Goal: Complete application form: Complete application form

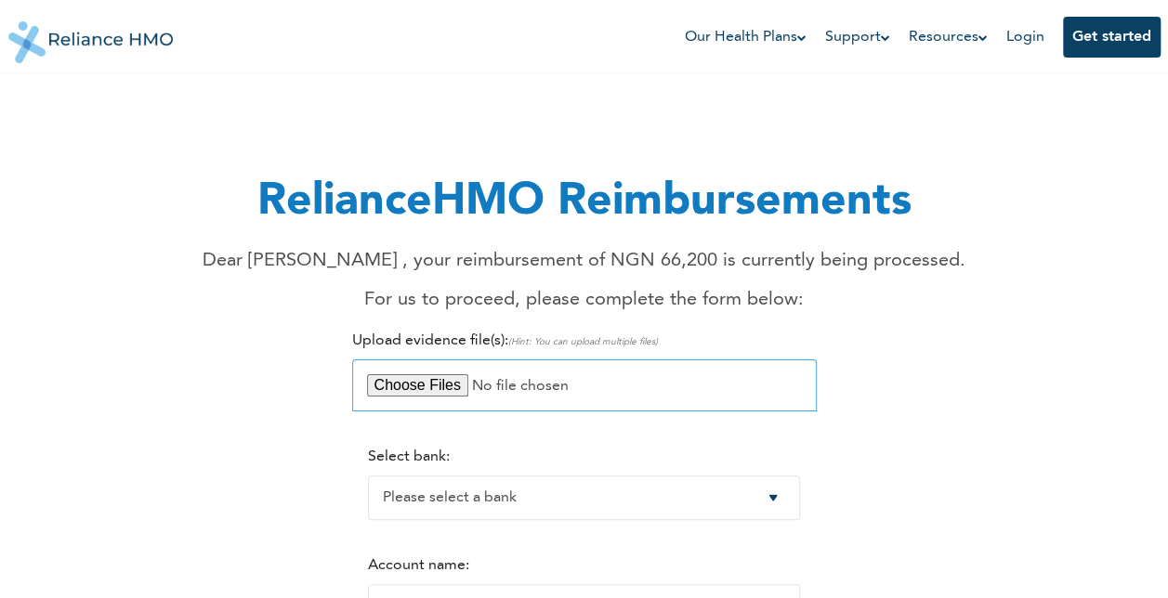
click at [449, 386] on input "file" at bounding box center [584, 385] width 464 height 52
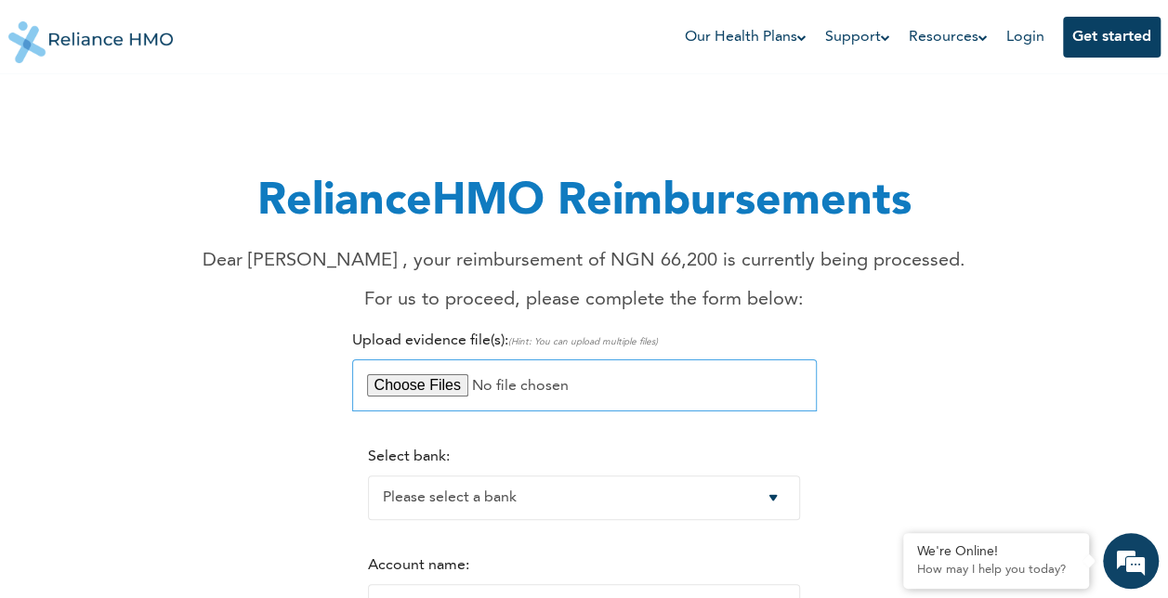
click at [411, 398] on input "file" at bounding box center [584, 385] width 464 height 52
type input "C:\fakepath\OLOLADE RECEIPT (1).zip"
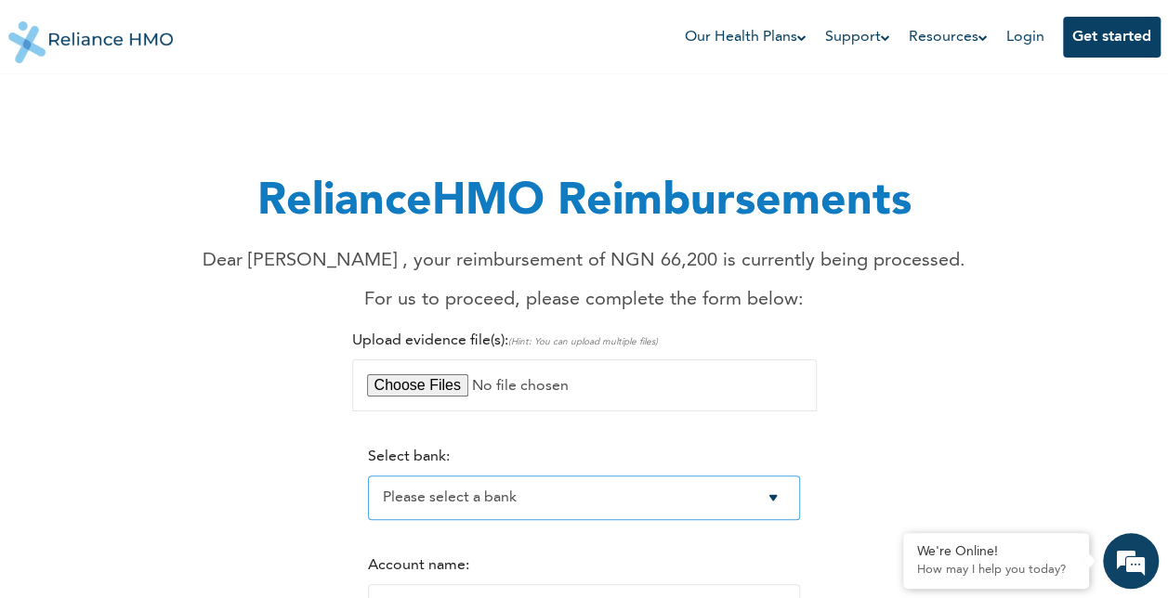
click at [785, 497] on select "Please select a bank Access Bank Plc. Citibank Nigeria Limited Access Bank (Dia…" at bounding box center [584, 498] width 432 height 45
select select "7"
click at [368, 477] on select "Please select a bank Access Bank Plc. Citibank Nigeria Limited Access Bank (Dia…" at bounding box center [584, 498] width 432 height 45
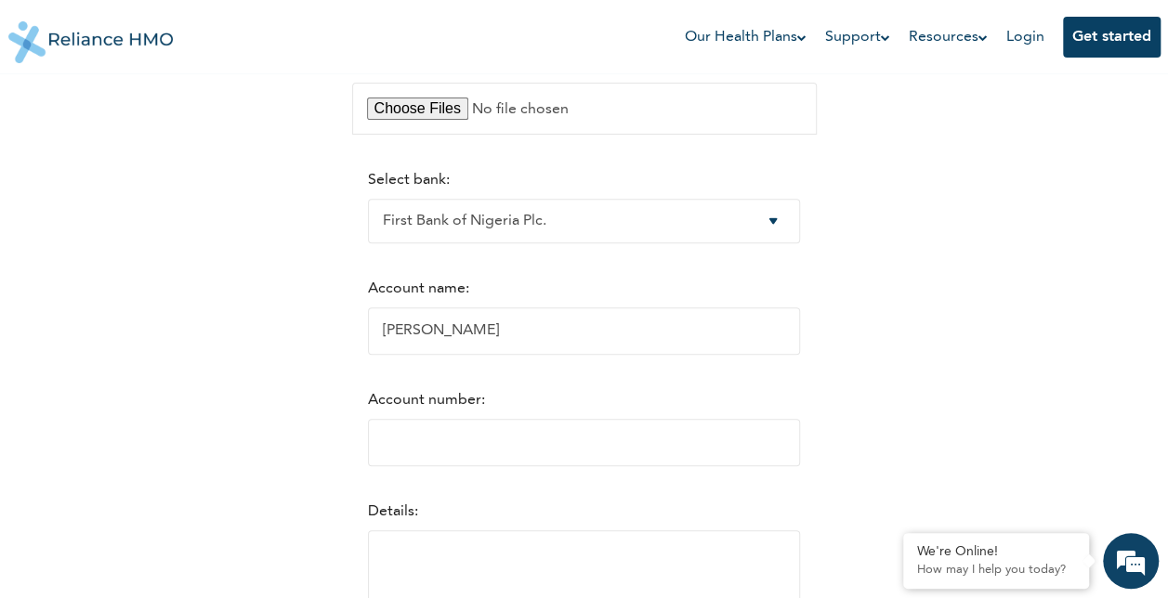
scroll to position [377, 0]
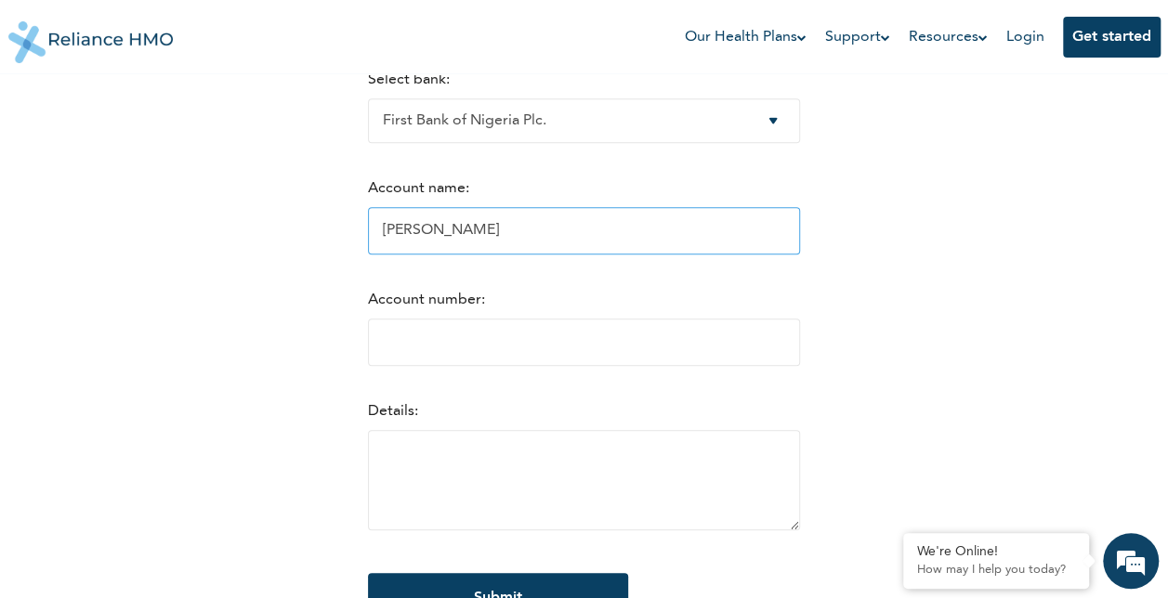
drag, startPoint x: 534, startPoint y: 242, endPoint x: 357, endPoint y: 243, distance: 177.4
click at [368, 243] on input "[PERSON_NAME]" at bounding box center [584, 230] width 432 height 47
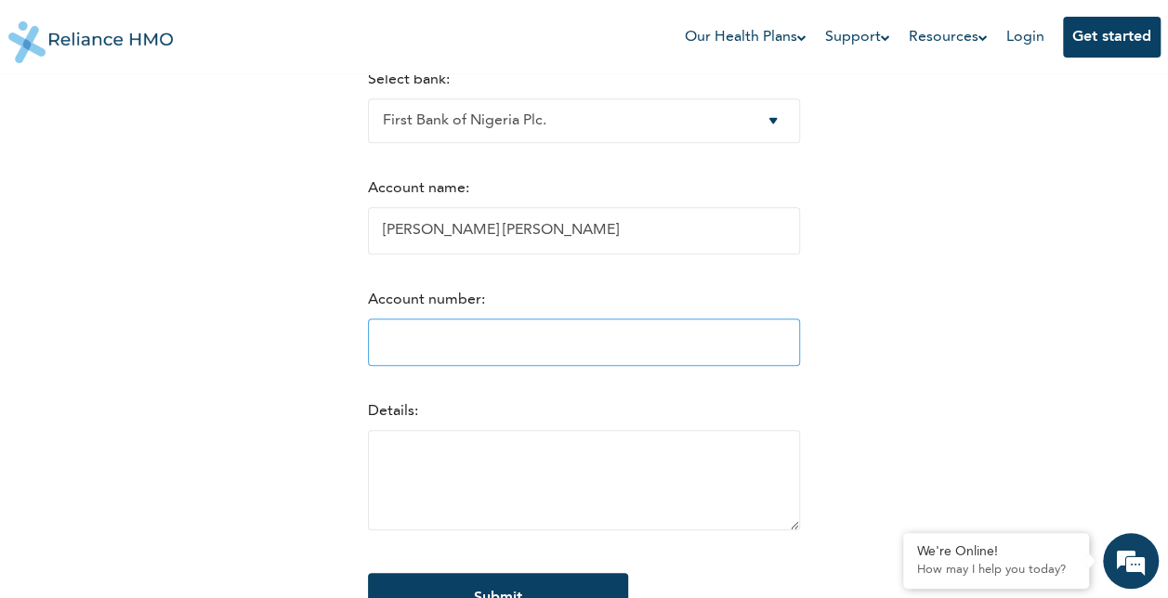
type input "Akindele Jimmy DAODU"
click at [407, 347] on input "Account number:" at bounding box center [584, 342] width 432 height 47
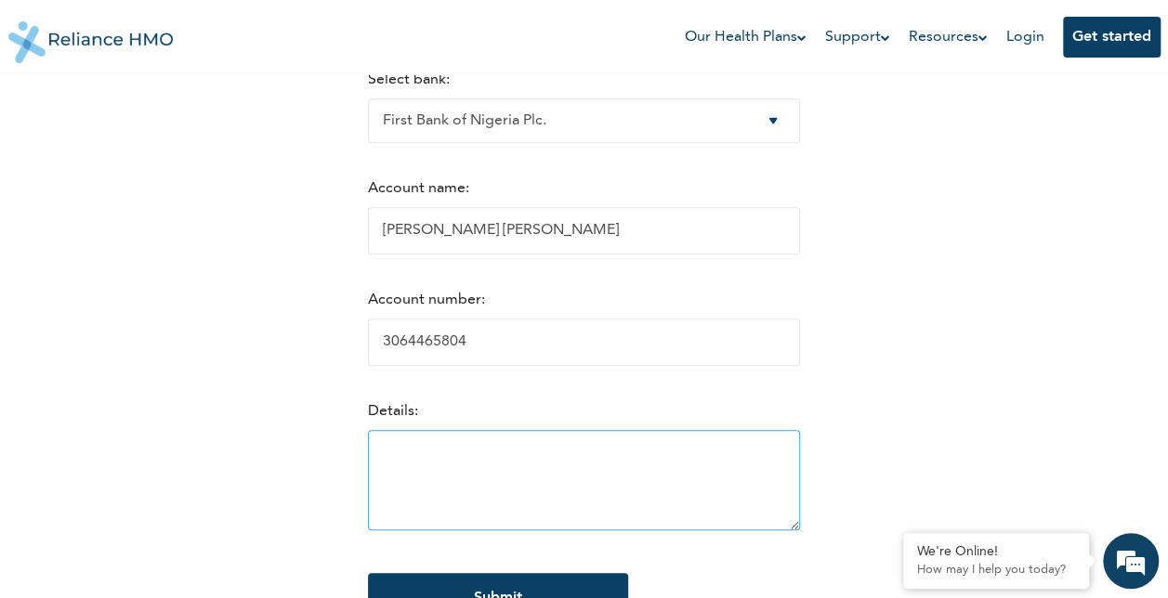
type input "3064465804"
click at [400, 461] on textarea at bounding box center [584, 480] width 432 height 100
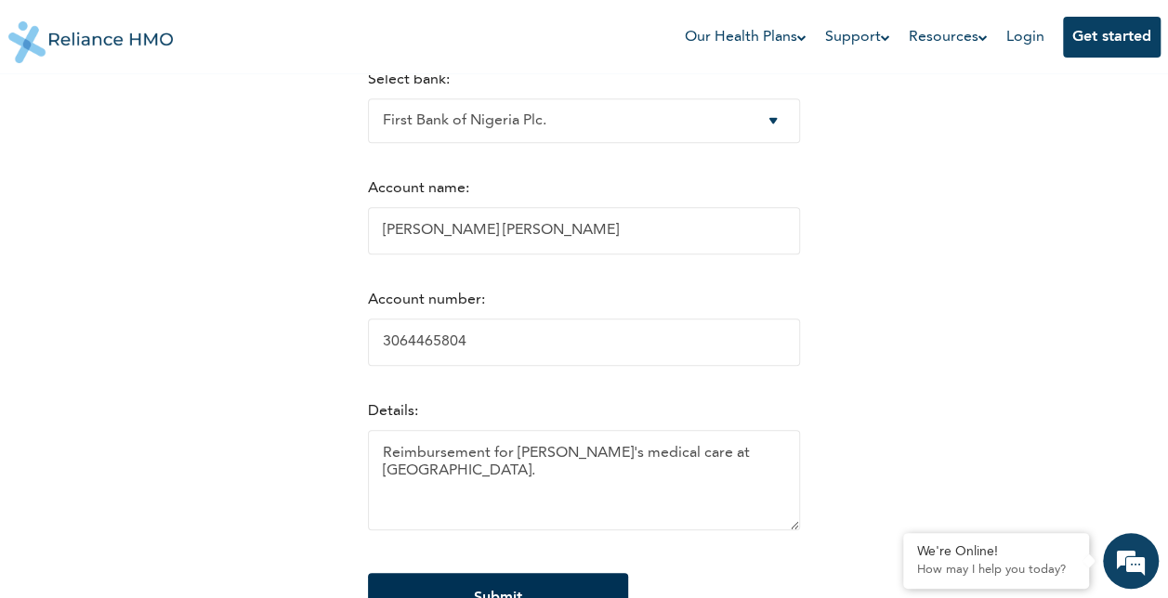
type textarea "Reimbursement for Ololade's medical care at Rivers State Neuro psychiatric hosp…"
click at [558, 590] on input "Submit" at bounding box center [498, 598] width 260 height 50
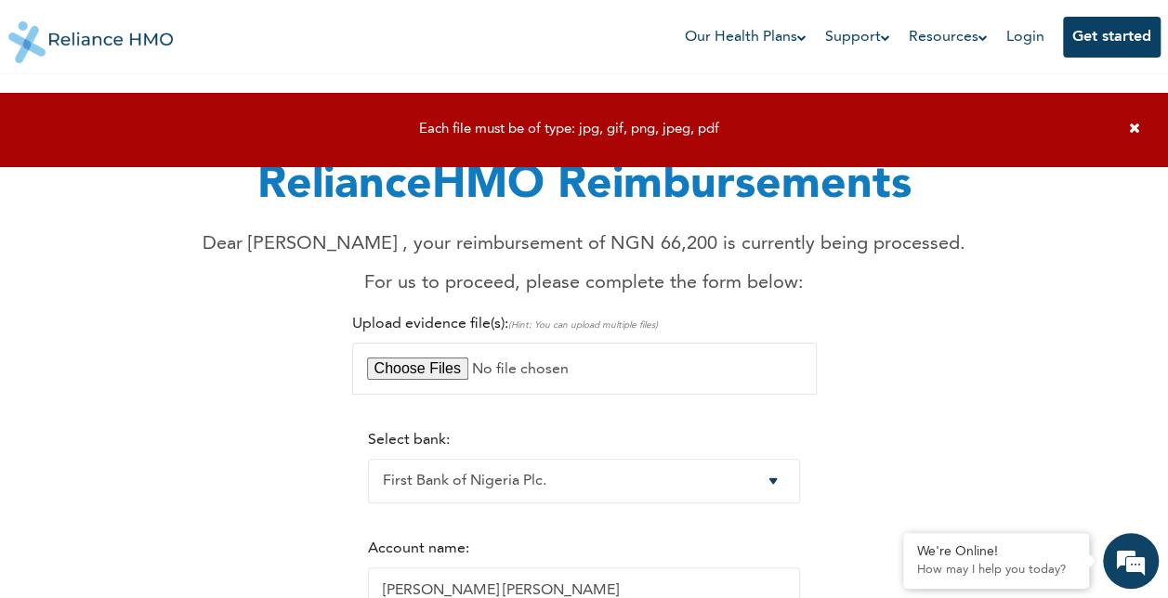
scroll to position [15, 0]
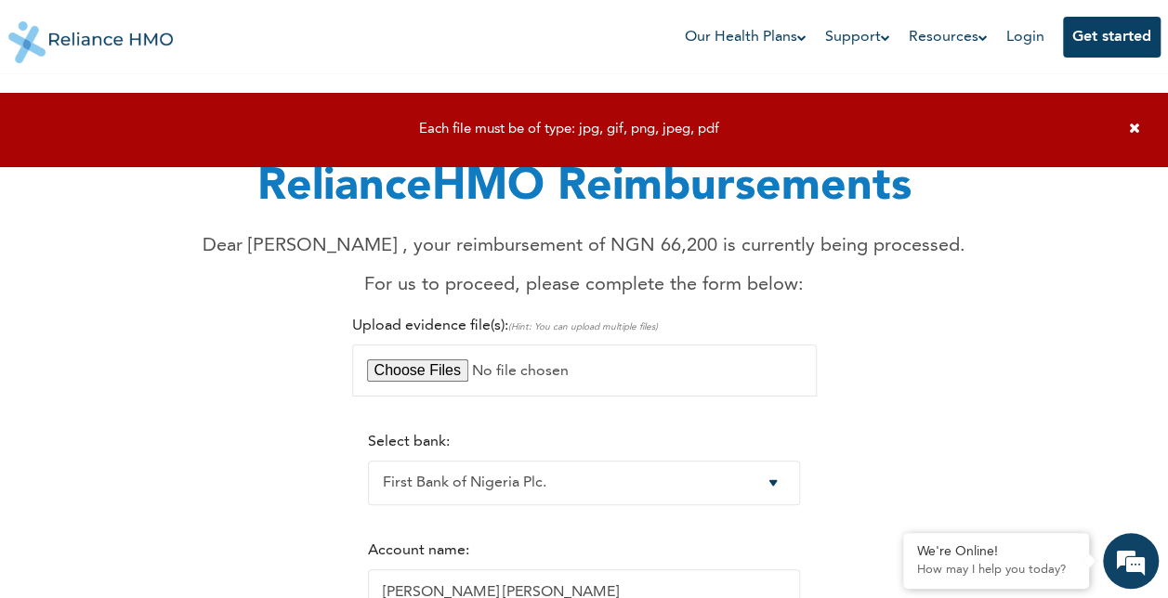
click at [1136, 131] on icon at bounding box center [1134, 128] width 11 height 14
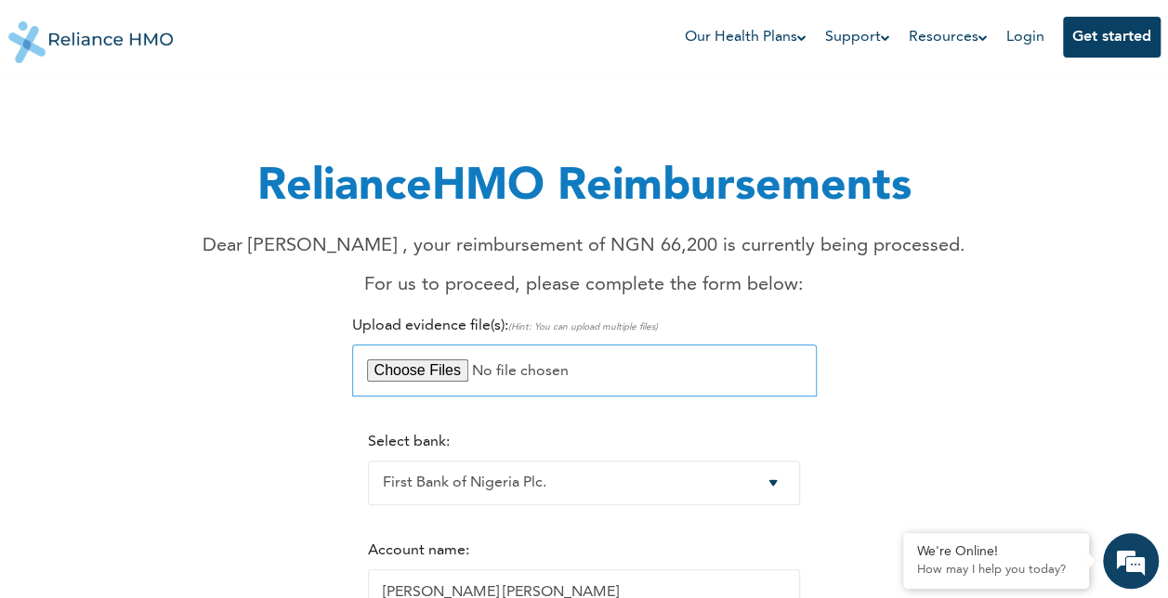
click at [626, 370] on input "file" at bounding box center [584, 371] width 464 height 52
click at [446, 372] on input "file" at bounding box center [584, 371] width 464 height 52
type input "C:\fakepath\OLOLADE COMBINED RECEIPT 2.pdf"
click at [988, 323] on div "RelianceHMO Reimbursements Dear Ololade , your reimbursement of NGN 66,200 is c…" at bounding box center [585, 551] width 1130 height 943
click at [411, 372] on input "file" at bounding box center [584, 371] width 464 height 52
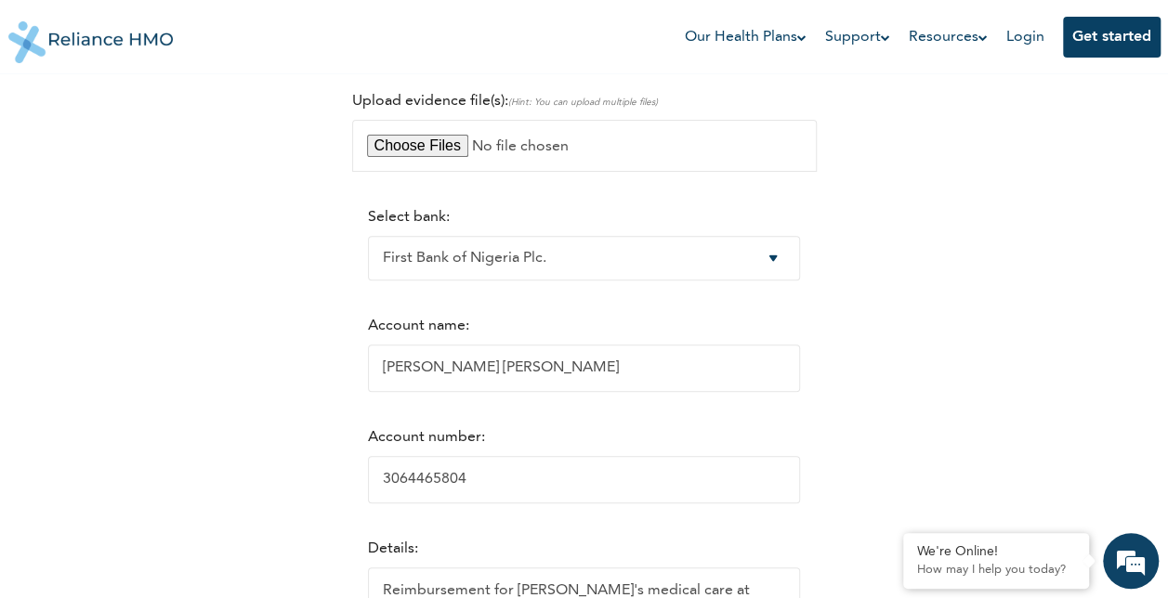
scroll to position [242, 0]
click at [448, 151] on input "file" at bounding box center [584, 144] width 464 height 52
click at [422, 160] on input "file" at bounding box center [584, 144] width 464 height 52
type input "C:\fakepath\OLOLADE COMBINED RECEIPT 2.pdf"
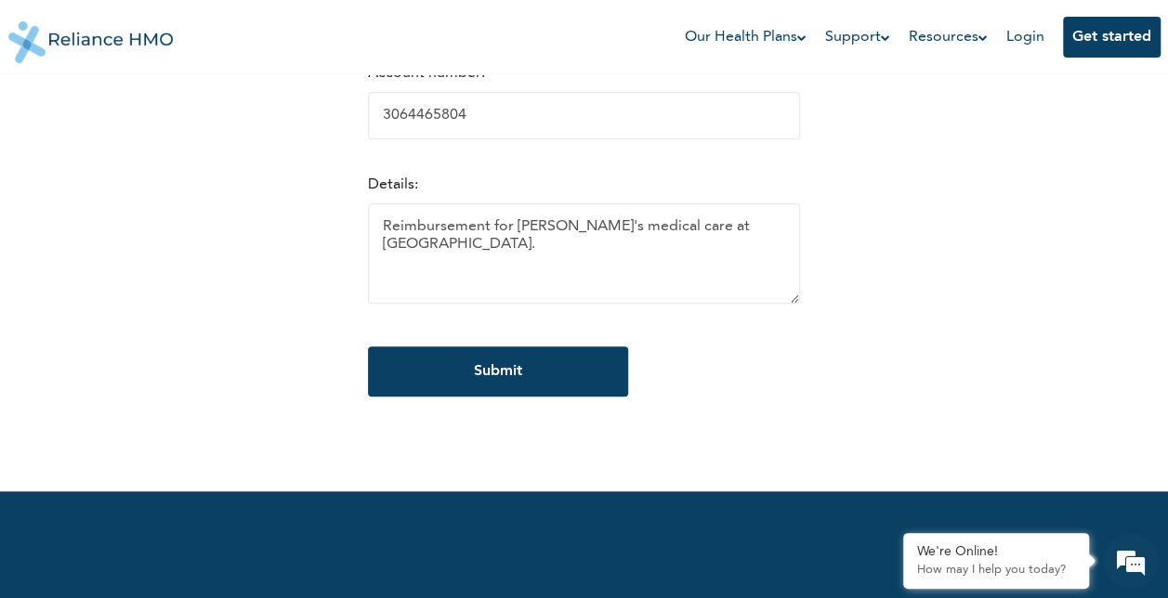
scroll to position [609, 0]
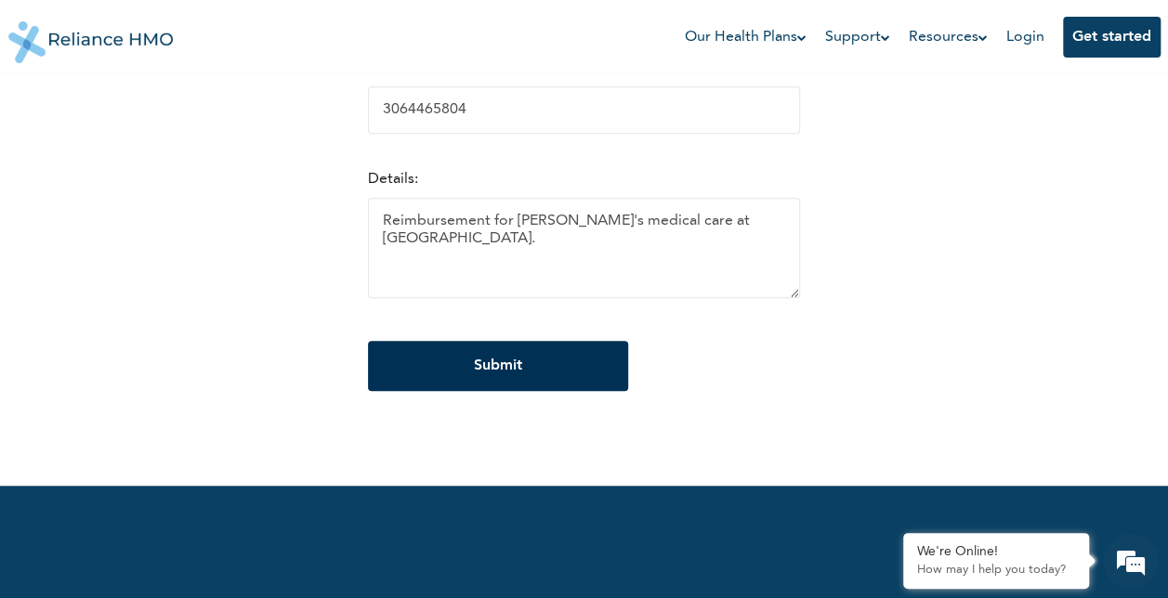
click at [485, 377] on input "Submit" at bounding box center [498, 366] width 260 height 50
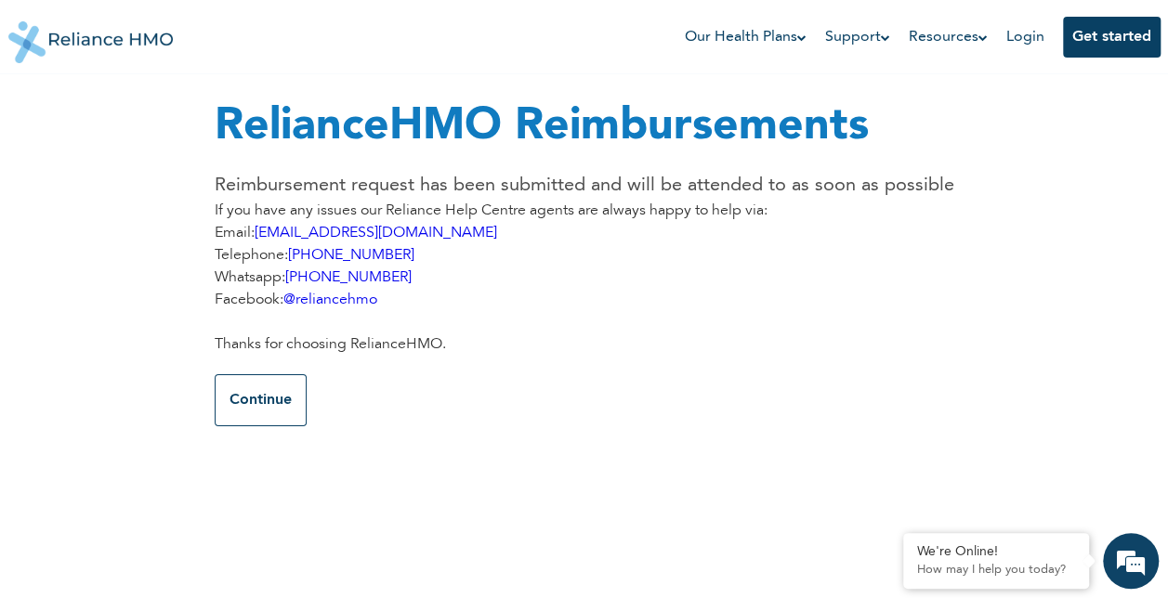
scroll to position [0, 0]
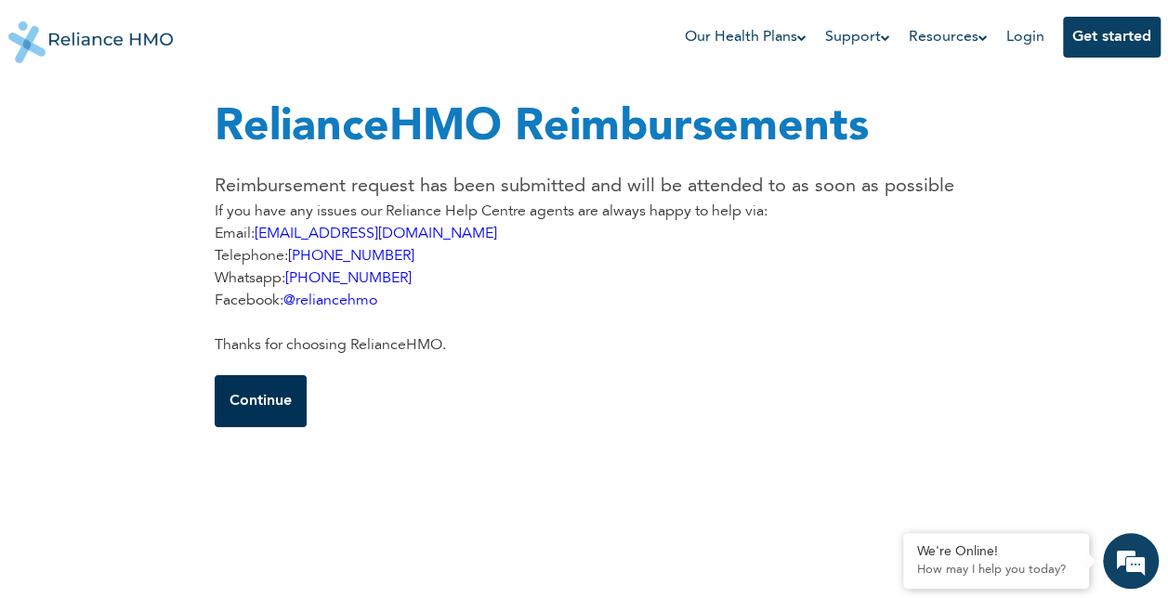
click at [265, 416] on button "Continue" at bounding box center [261, 401] width 92 height 52
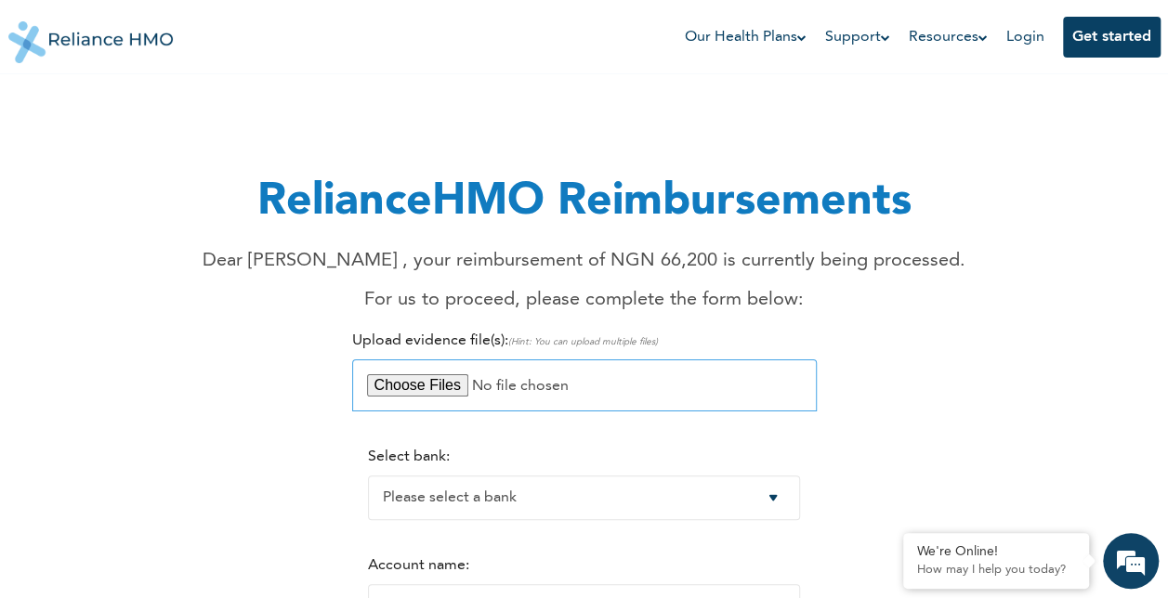
click at [440, 386] on input "file" at bounding box center [584, 385] width 464 height 52
click at [444, 383] on input "file" at bounding box center [584, 385] width 464 height 52
type input "C:\fakepath\OLOLADE COMBINED RECEIPT 2.pdf"
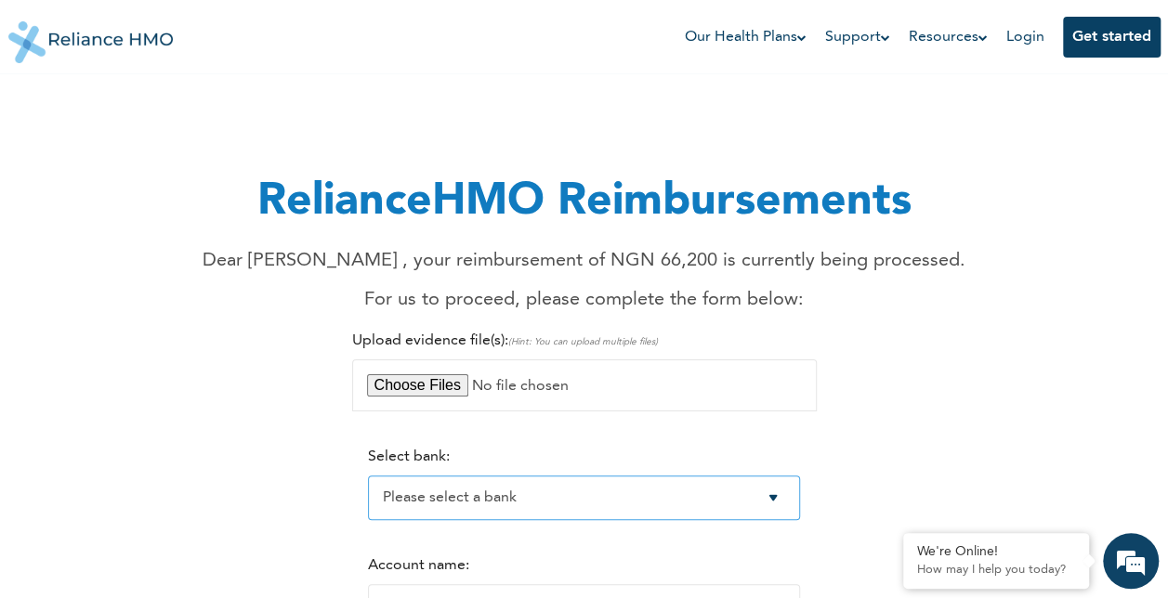
click at [789, 502] on select "Please select a bank Access Bank Plc. Citibank Nigeria Limited Access Bank (Dia…" at bounding box center [584, 498] width 432 height 45
select select "7"
click at [368, 477] on select "Please select a bank Access Bank Plc. Citibank Nigeria Limited Access Bank (Dia…" at bounding box center [584, 498] width 432 height 45
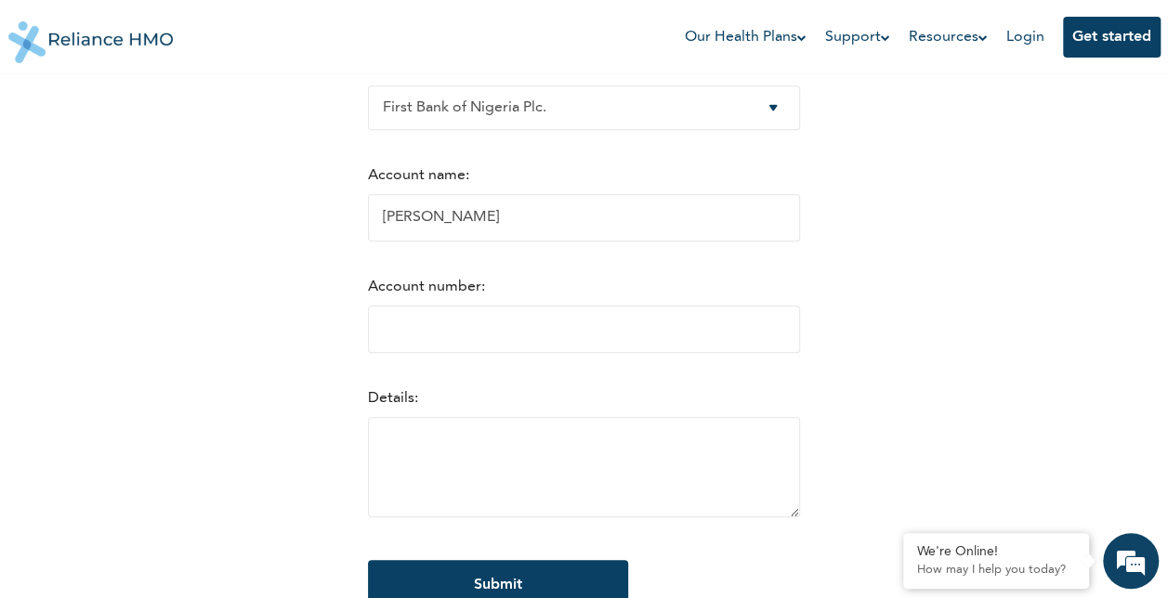
scroll to position [404, 0]
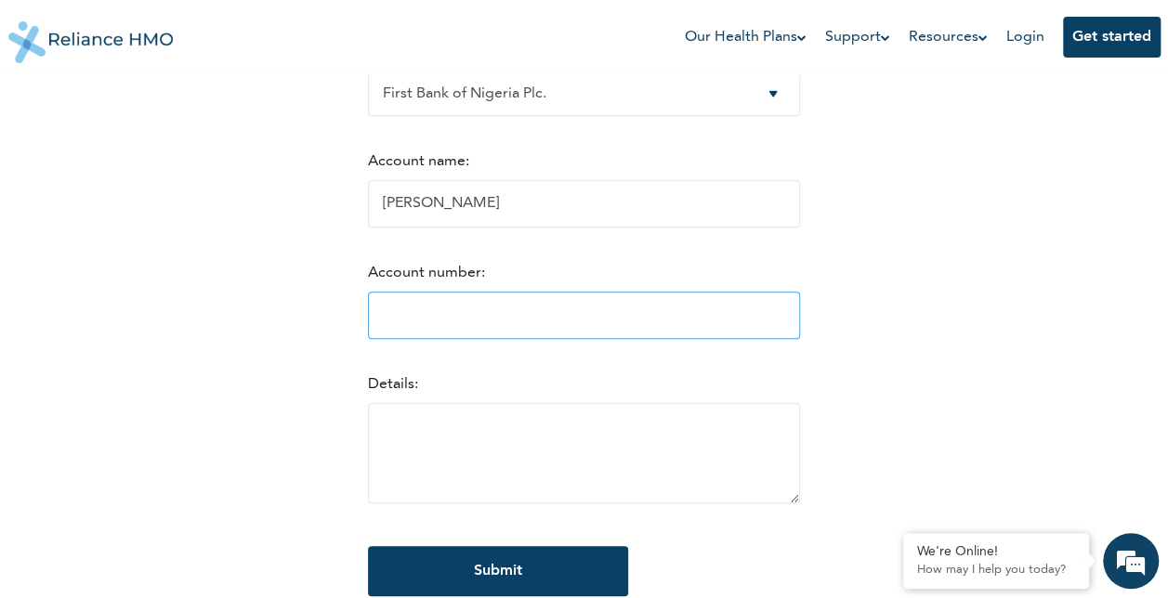
click at [530, 329] on input "Account number:" at bounding box center [584, 315] width 432 height 47
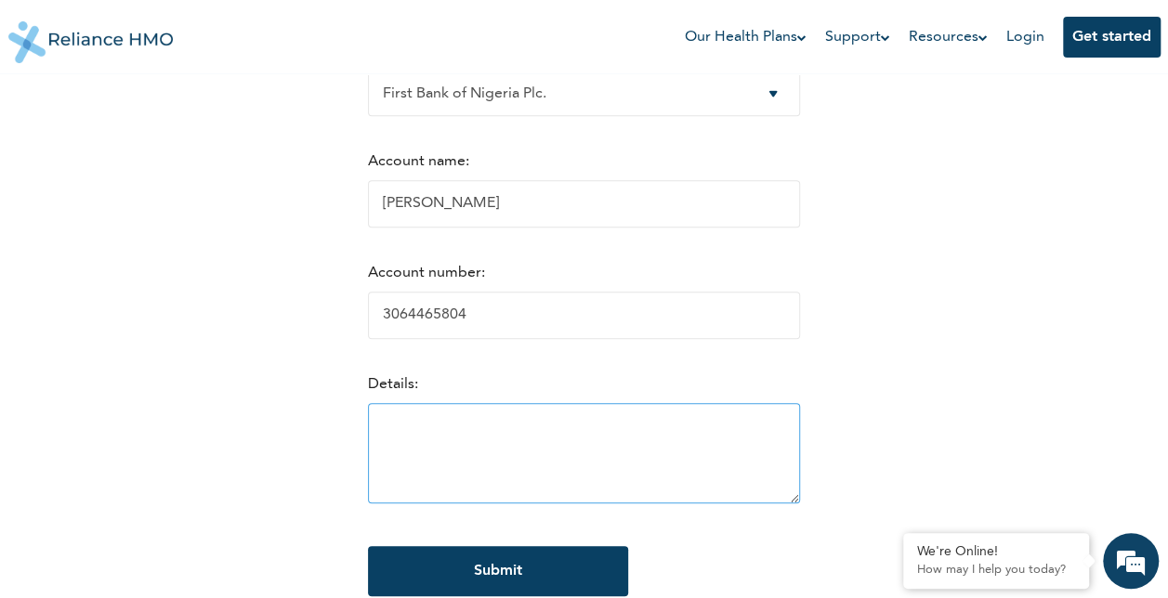
type input "3064465804"
click at [420, 435] on textarea at bounding box center [584, 453] width 432 height 100
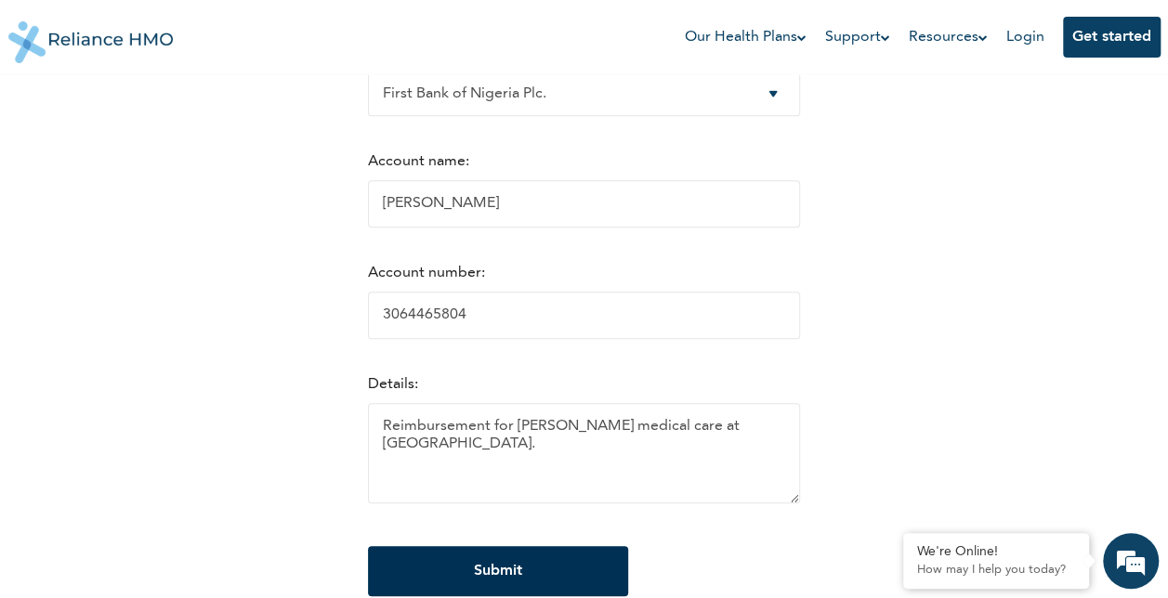
type textarea "Reimbursement for [PERSON_NAME] medical care at [GEOGRAPHIC_DATA]."
click at [490, 582] on input "Submit" at bounding box center [498, 571] width 260 height 50
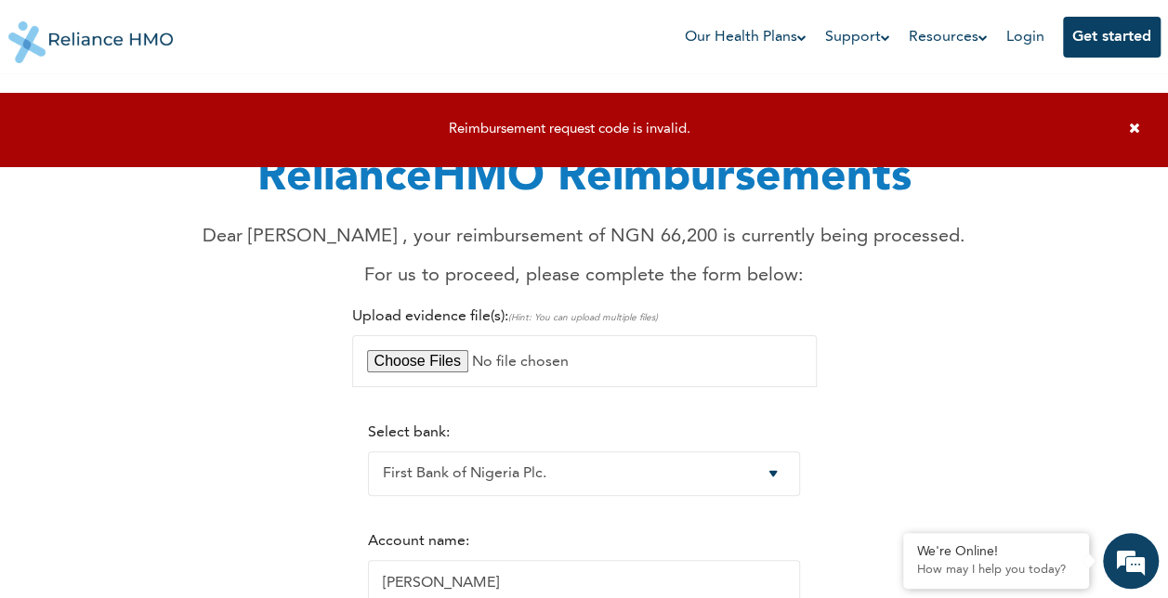
scroll to position [0, 0]
